Goal: Task Accomplishment & Management: Manage account settings

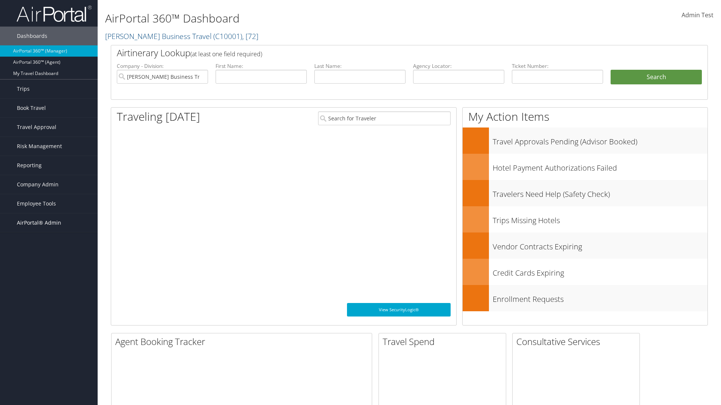
click at [49, 223] on span "AirPortal® Admin" at bounding box center [39, 223] width 44 height 19
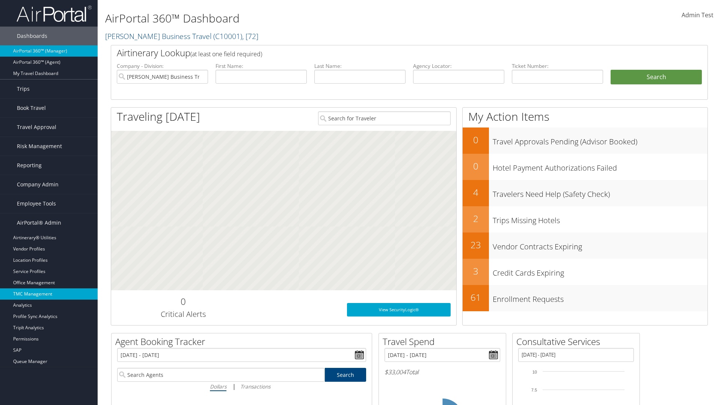
click at [49, 294] on link "TMC Management" at bounding box center [49, 294] width 98 height 11
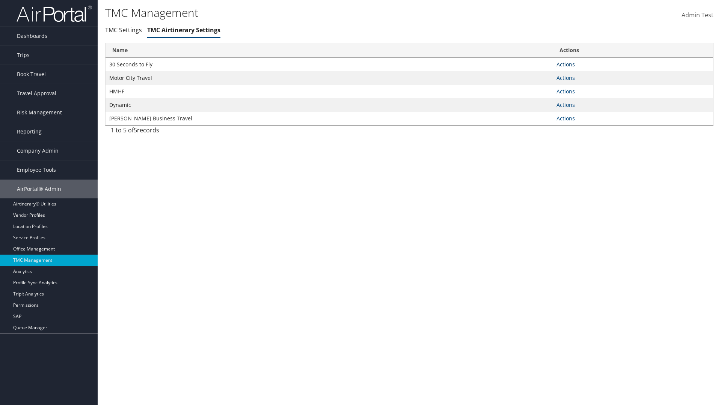
click at [565, 64] on link "Actions" at bounding box center [565, 64] width 18 height 7
click at [537, 88] on link "Manage General notes" at bounding box center [537, 88] width 69 height 13
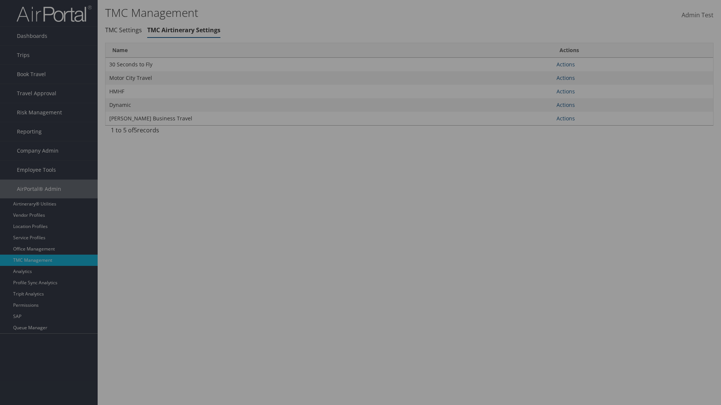
click at [0, 0] on link "Table Actions" at bounding box center [0, 0] width 0 height 0
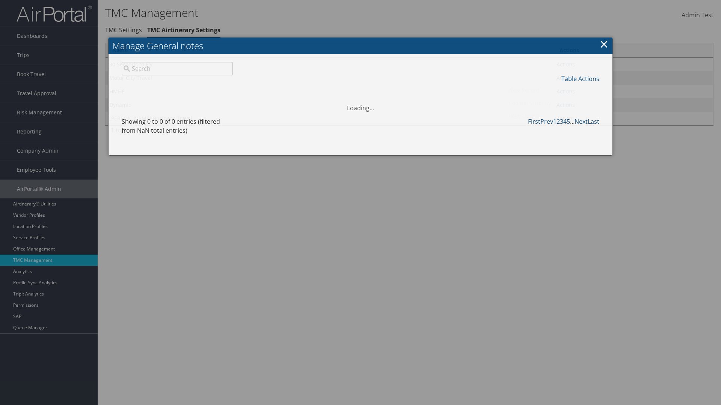
click at [555, 90] on link "New Record" at bounding box center [555, 90] width 99 height 13
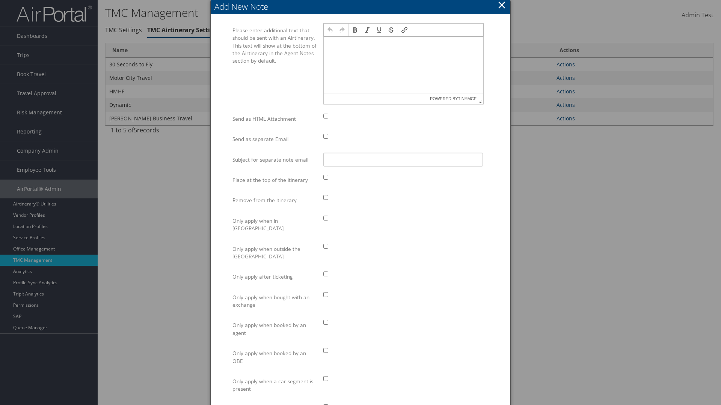
click at [403, 44] on p at bounding box center [404, 44] width 154 height 6
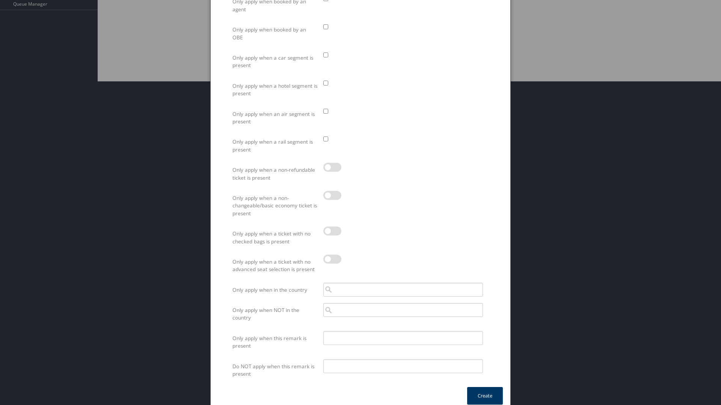
click at [485, 388] on button "Create" at bounding box center [485, 396] width 36 height 18
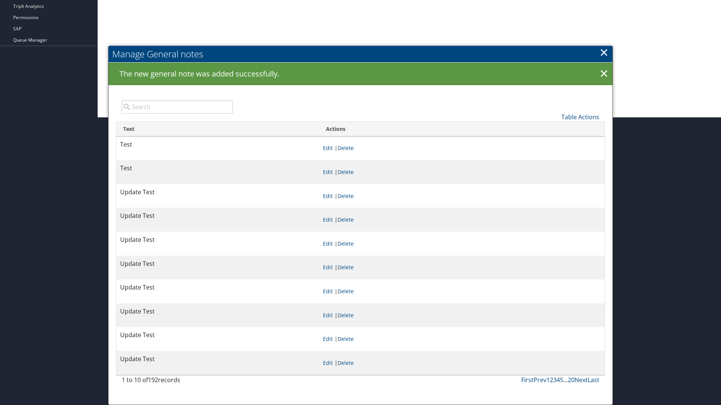
scroll to position [288, 0]
type input "Test"
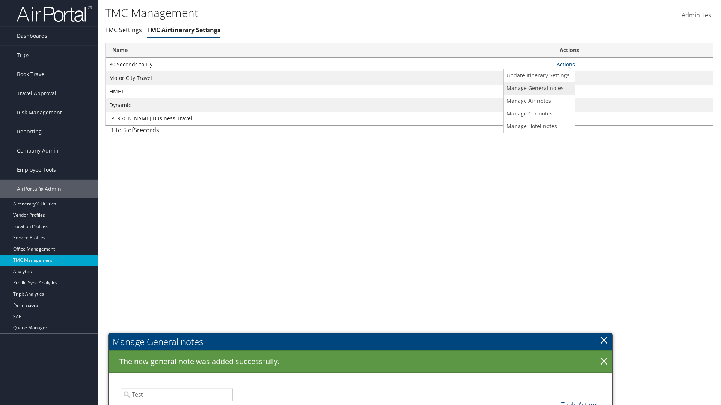
click at [537, 88] on link "Manage General notes" at bounding box center [537, 88] width 69 height 13
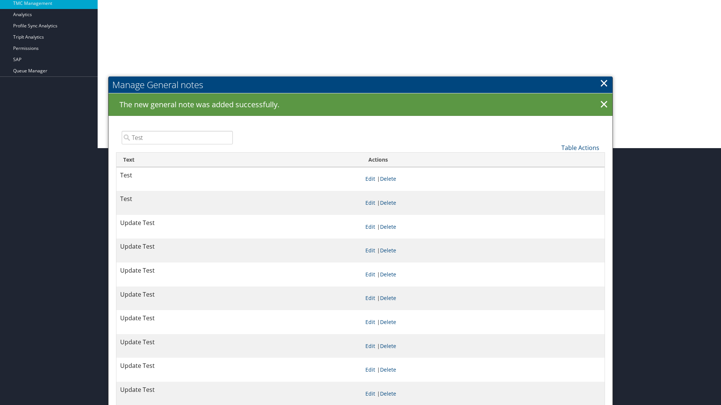
scroll to position [288, 0]
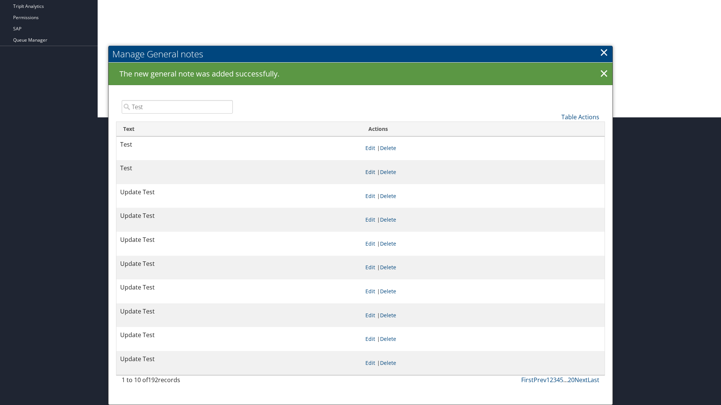
click at [370, 172] on link "Edit" at bounding box center [370, 172] width 10 height 7
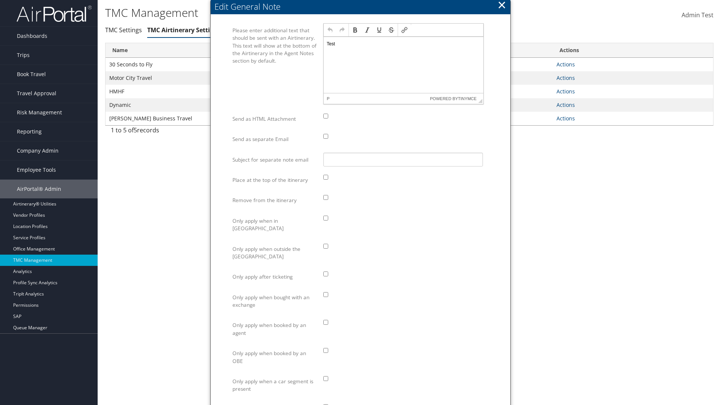
scroll to position [0, 0]
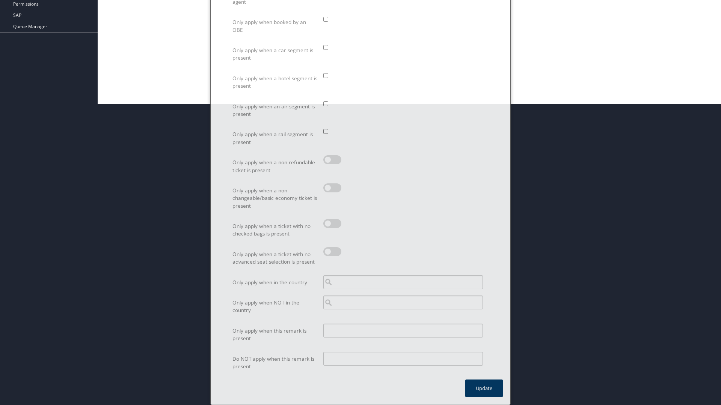
scroll to position [301, 0]
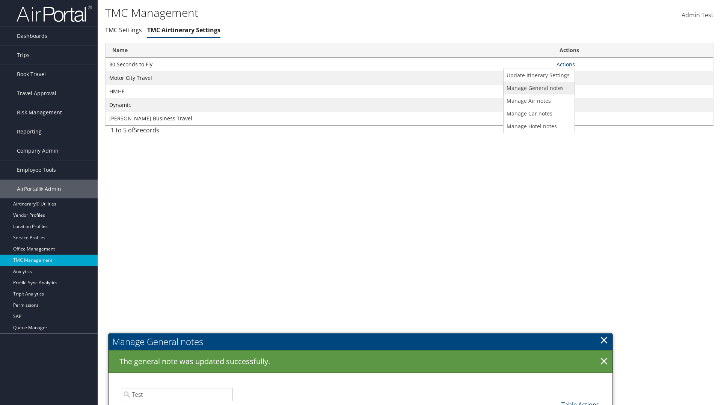
click at [537, 88] on link "Manage General notes" at bounding box center [537, 88] width 69 height 13
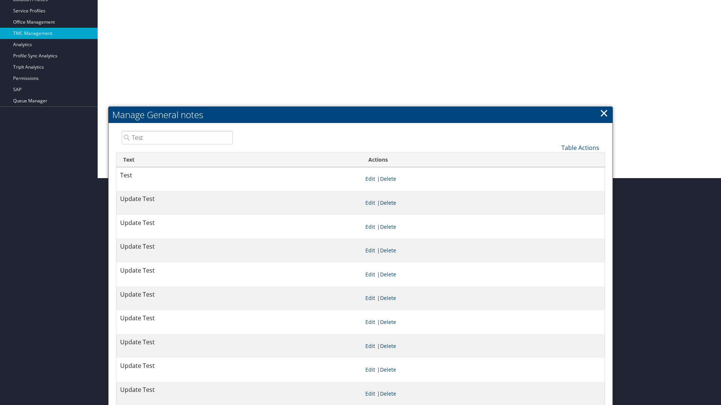
click at [389, 203] on link "Delete" at bounding box center [388, 202] width 16 height 7
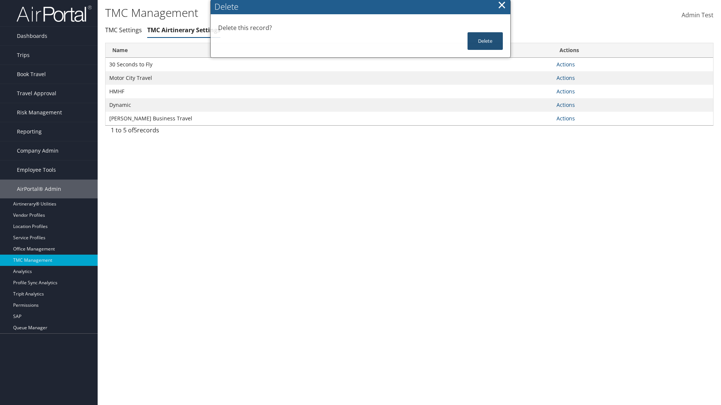
scroll to position [0, 0]
